Goal: Find specific page/section: Find specific page/section

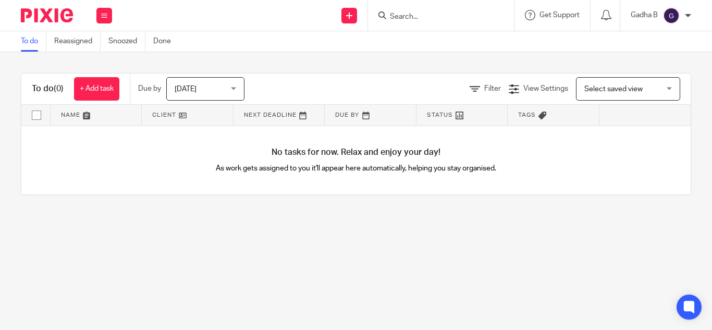
click at [408, 15] on input "Search" at bounding box center [436, 17] width 94 height 9
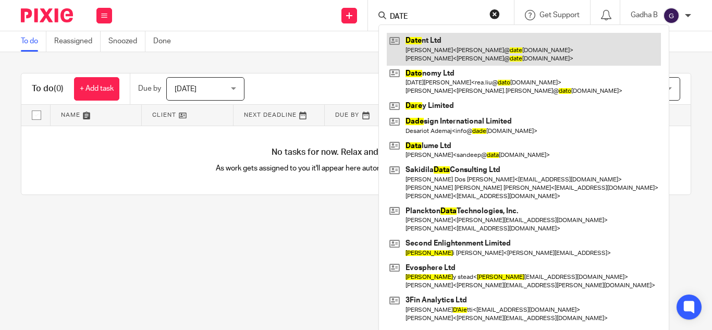
type input "DATE"
click at [421, 41] on link at bounding box center [524, 49] width 274 height 32
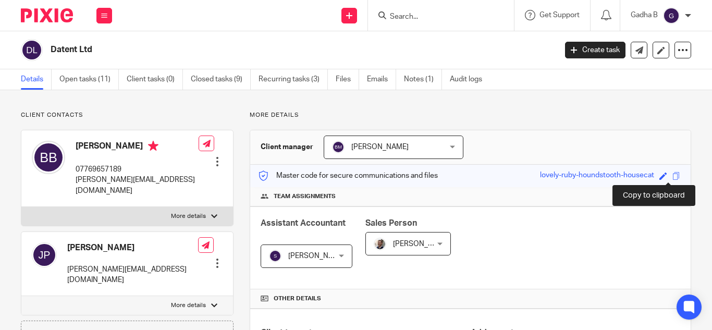
click at [672, 175] on span at bounding box center [676, 176] width 8 height 8
